Goal: Browse casually: Explore the website without a specific task or goal

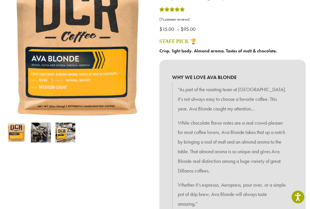
scroll to position [113, 0]
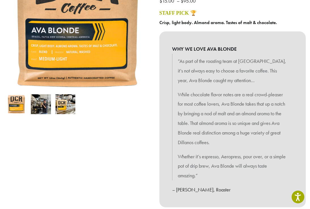
click at [41, 104] on img at bounding box center [41, 104] width 20 height 20
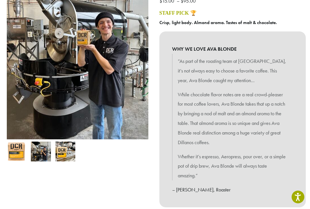
click at [61, 154] on img at bounding box center [66, 152] width 20 height 20
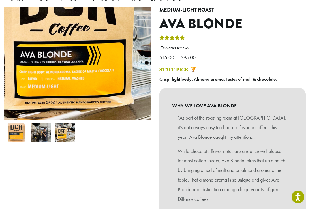
scroll to position [0, 0]
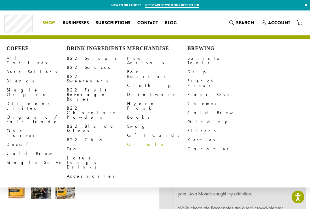
click at [135, 140] on link "On Sale" at bounding box center [157, 144] width 60 height 9
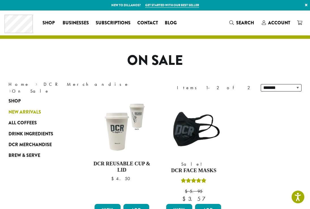
click at [29, 110] on span "New Arrivals" at bounding box center [25, 112] width 33 height 7
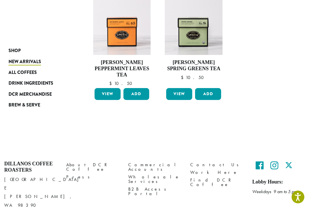
scroll to position [474, 0]
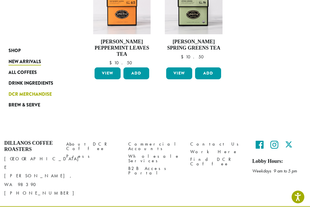
click at [21, 93] on span "DCR Merchandise" at bounding box center [30, 94] width 43 height 7
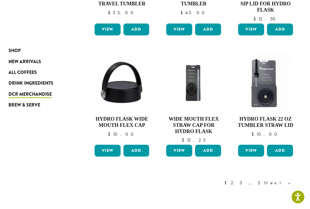
scroll to position [453, 0]
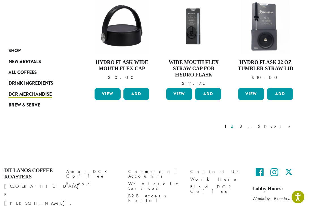
click at [237, 127] on link "2" at bounding box center [233, 126] width 7 height 7
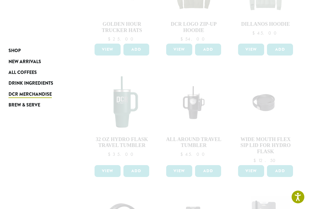
scroll to position [85, 0]
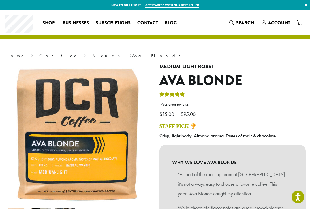
scroll to position [28, 0]
